Goal: Transaction & Acquisition: Purchase product/service

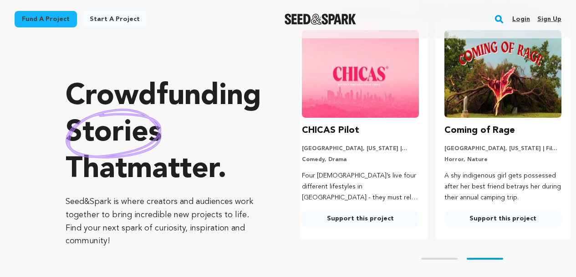
scroll to position [33, 0]
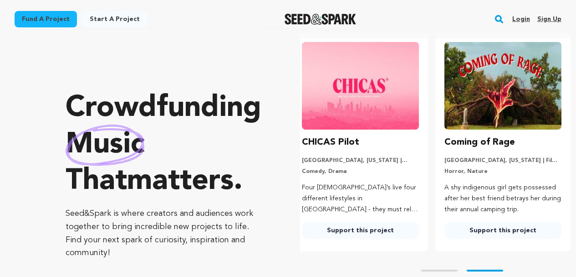
click at [491, 114] on img at bounding box center [503, 85] width 117 height 87
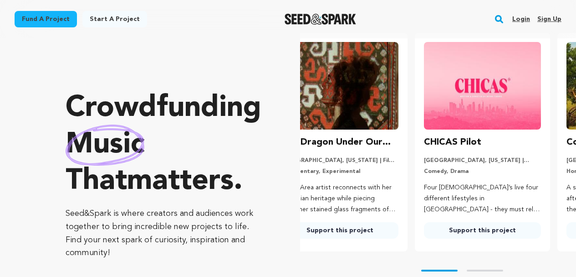
scroll to position [0, 0]
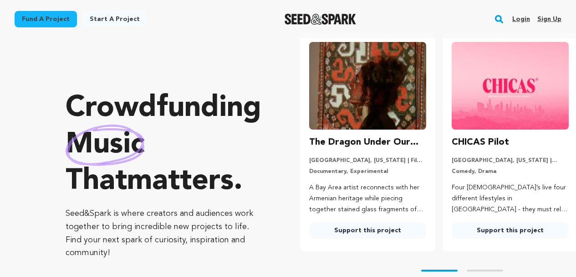
click at [347, 143] on h3 "The Dragon Under Our Feet" at bounding box center [367, 142] width 117 height 15
click at [354, 117] on img at bounding box center [367, 85] width 117 height 87
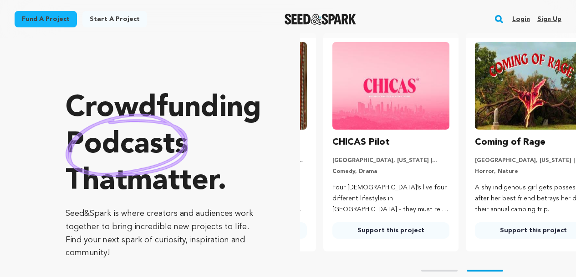
scroll to position [0, 143]
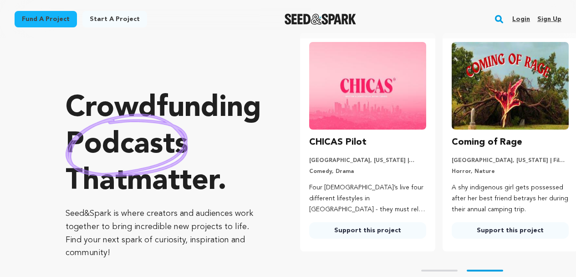
click at [476, 232] on link "Support this project" at bounding box center [510, 230] width 117 height 16
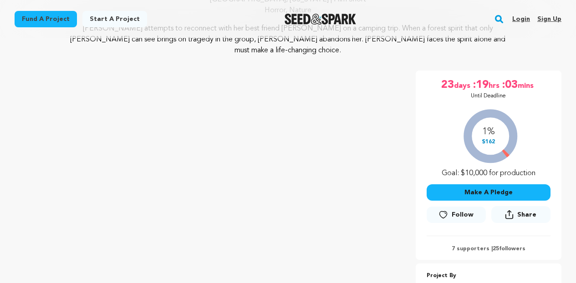
scroll to position [164, 0]
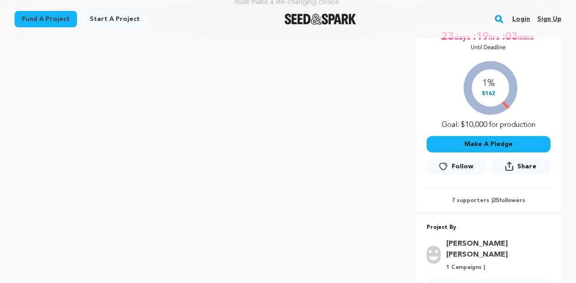
click at [575, 21] on div "Fund a project Start a project Search Login Sign up Start a project" at bounding box center [288, 19] width 576 height 38
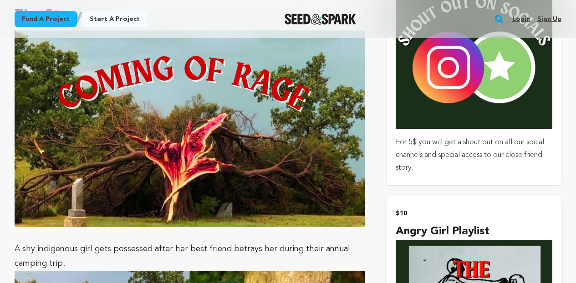
scroll to position [736, 0]
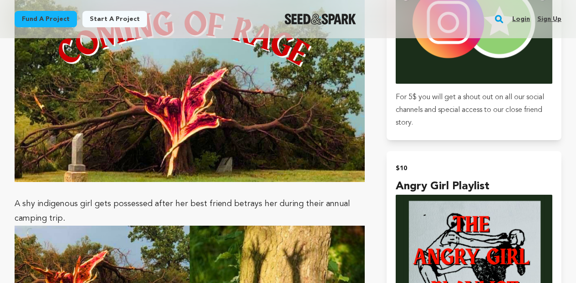
drag, startPoint x: 578, startPoint y: 16, endPoint x: 578, endPoint y: 101, distance: 84.3
